Goal: Information Seeking & Learning: Get advice/opinions

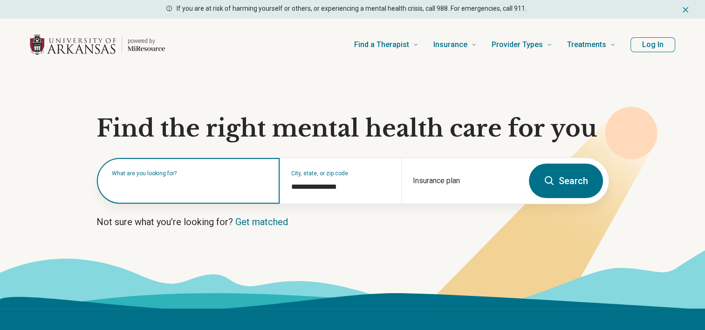
click at [214, 187] on input "text" at bounding box center [190, 185] width 156 height 11
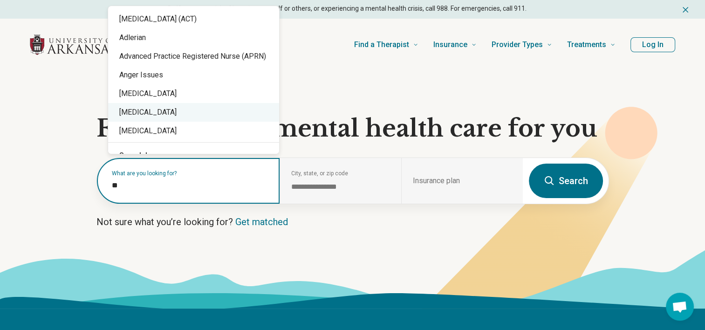
type input "***"
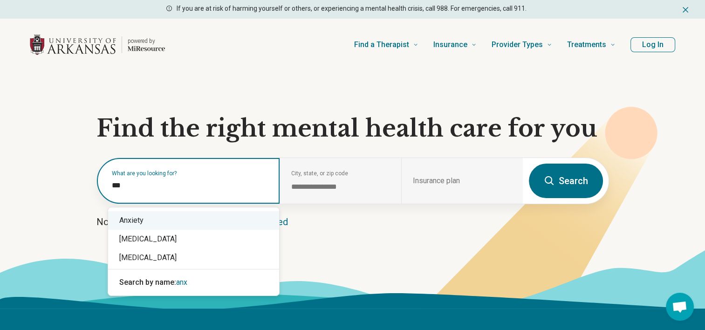
click at [134, 218] on div "Anxiety" at bounding box center [193, 220] width 171 height 19
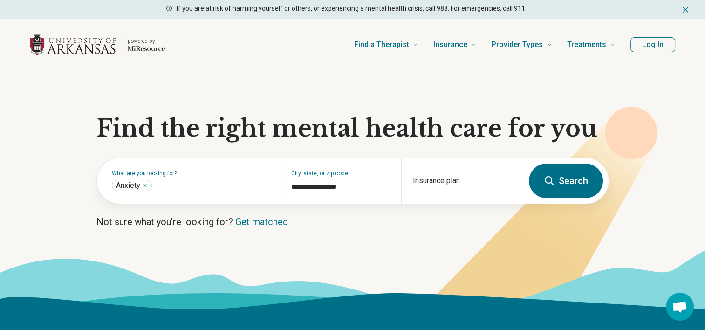
click at [549, 175] on icon at bounding box center [548, 180] width 11 height 11
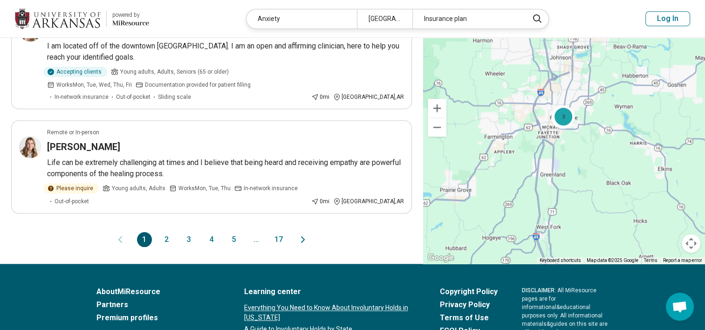
scroll to position [987, 0]
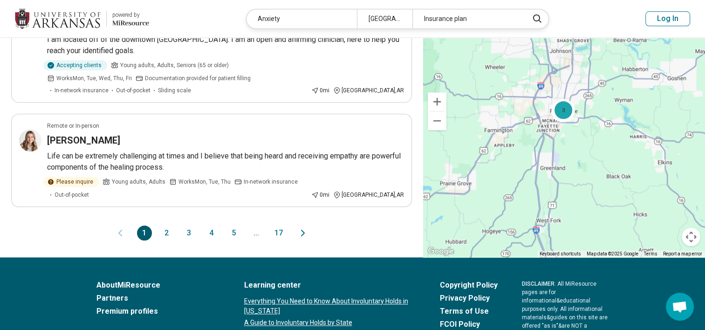
click at [234, 225] on button "5" at bounding box center [233, 232] width 15 height 15
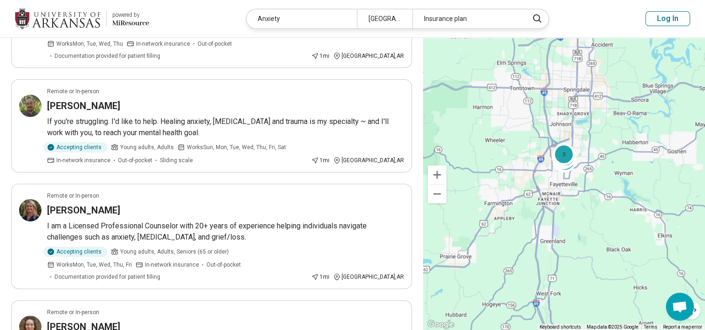
scroll to position [304, 0]
